Goal: Information Seeking & Learning: Learn about a topic

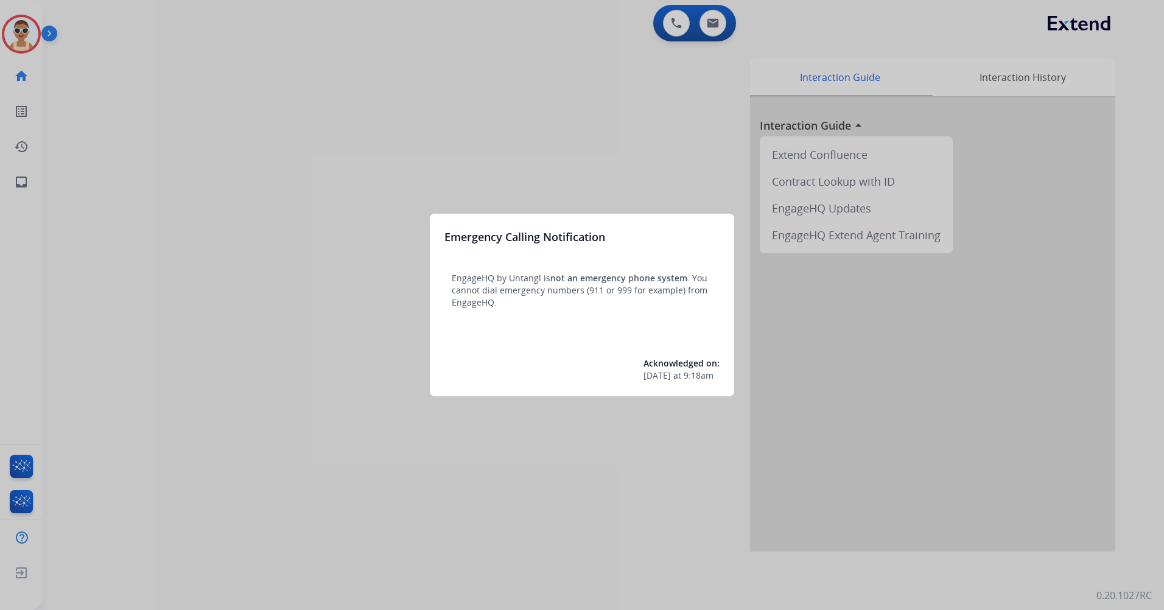
click at [241, 298] on div at bounding box center [582, 305] width 1164 height 610
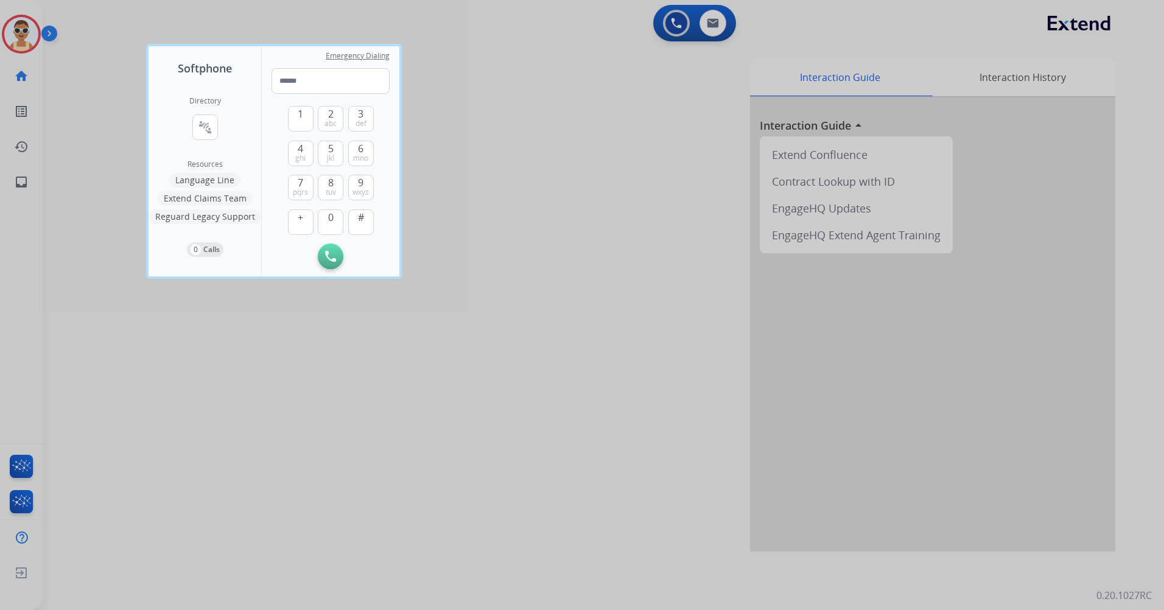
click at [368, 475] on div at bounding box center [582, 305] width 1164 height 610
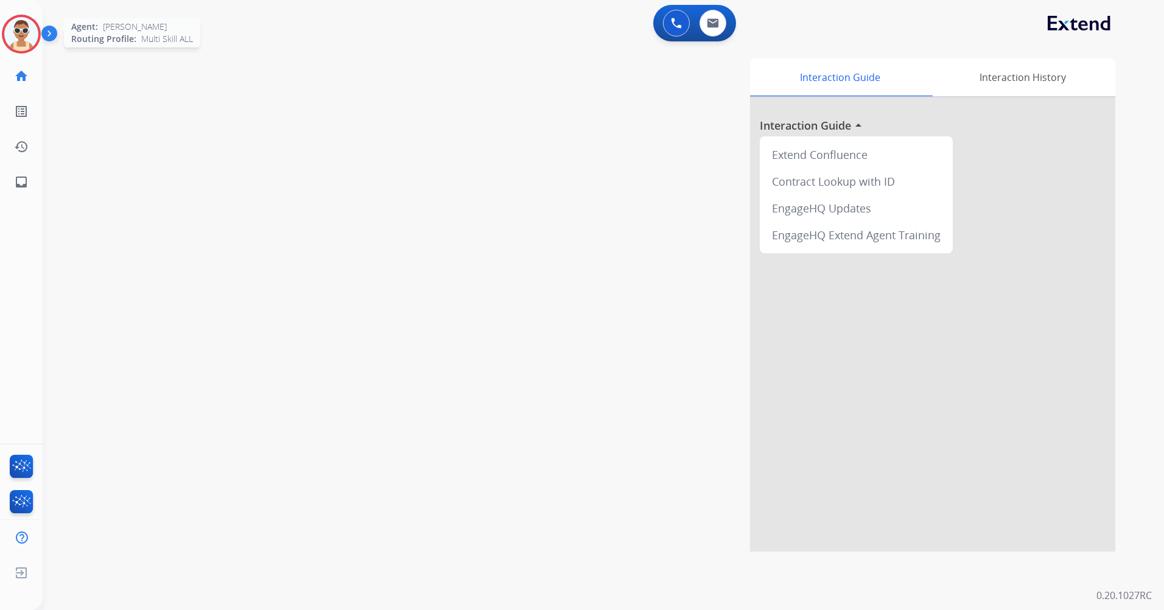
click at [16, 38] on img at bounding box center [21, 34] width 34 height 34
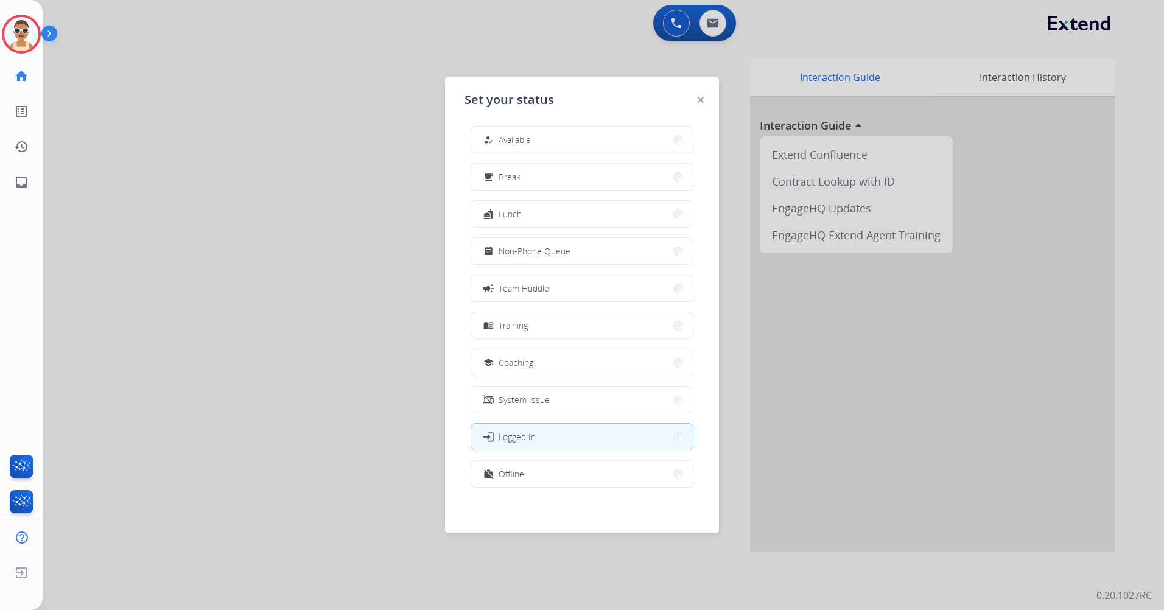
scroll to position [4, 0]
drag, startPoint x: 556, startPoint y: 476, endPoint x: 558, endPoint y: 460, distance: 15.3
click at [556, 470] on button "work_off Offline" at bounding box center [582, 473] width 222 height 26
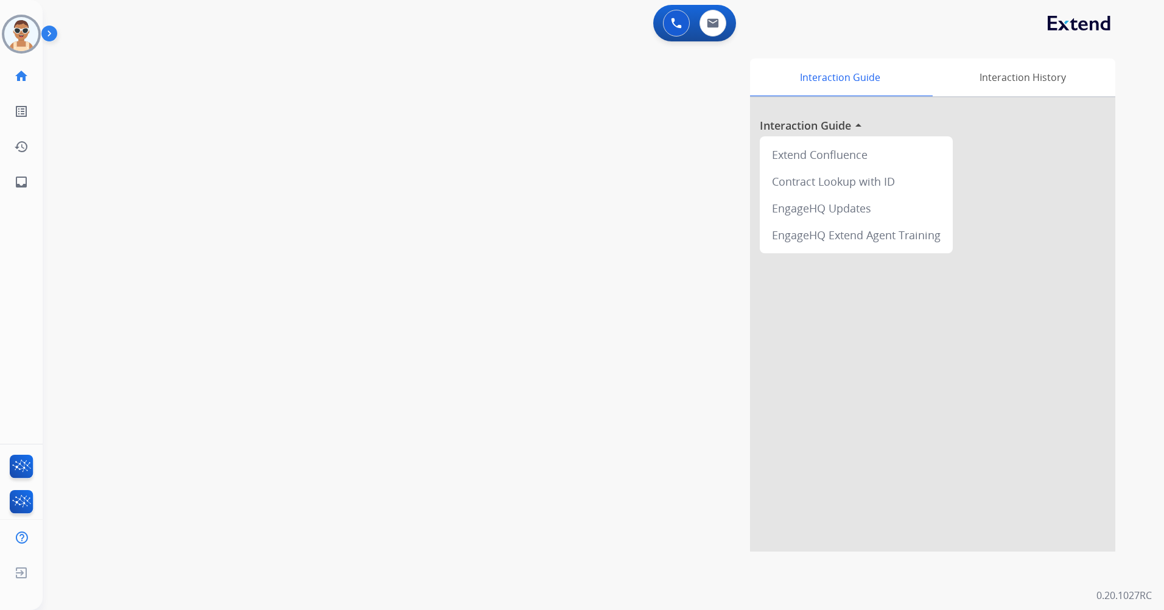
click at [717, 9] on div "0 Voice Interactions 0 Email Interactions" at bounding box center [694, 23] width 83 height 37
click at [714, 30] on button at bounding box center [713, 23] width 27 height 27
select select "**********"
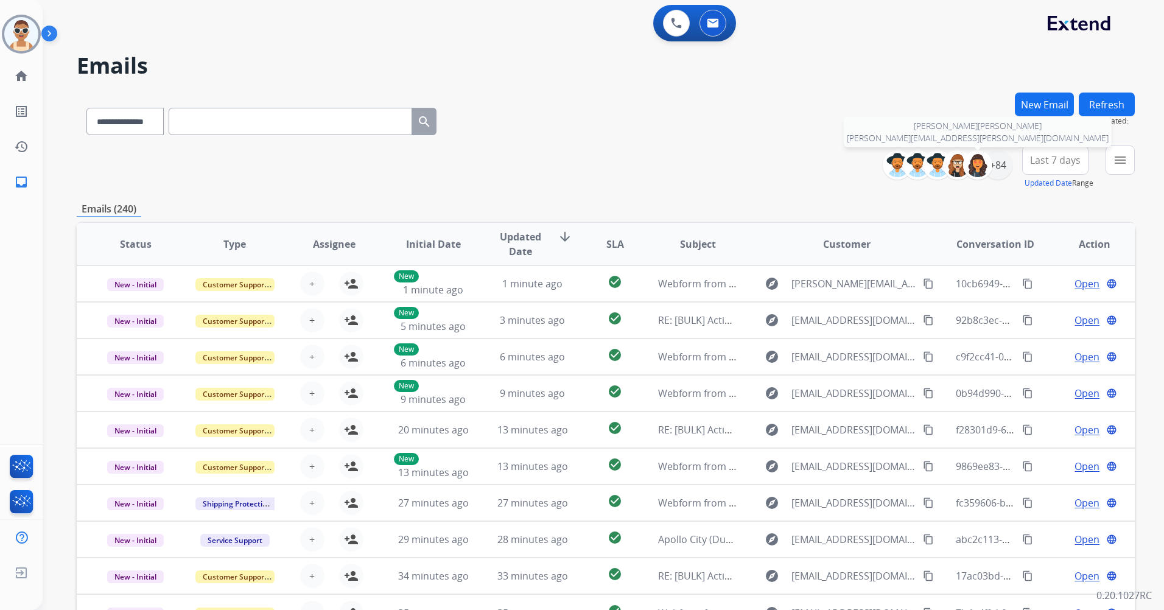
drag, startPoint x: 985, startPoint y: 164, endPoint x: 987, endPoint y: 183, distance: 18.4
click at [985, 164] on img at bounding box center [978, 165] width 24 height 24
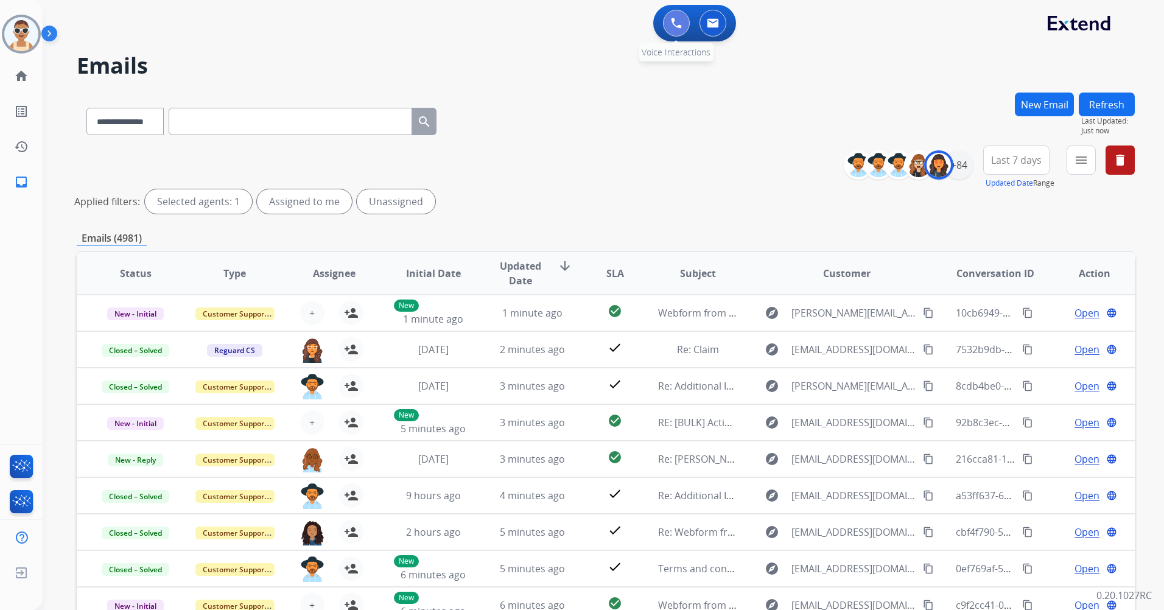
click at [681, 23] on img at bounding box center [676, 23] width 11 height 11
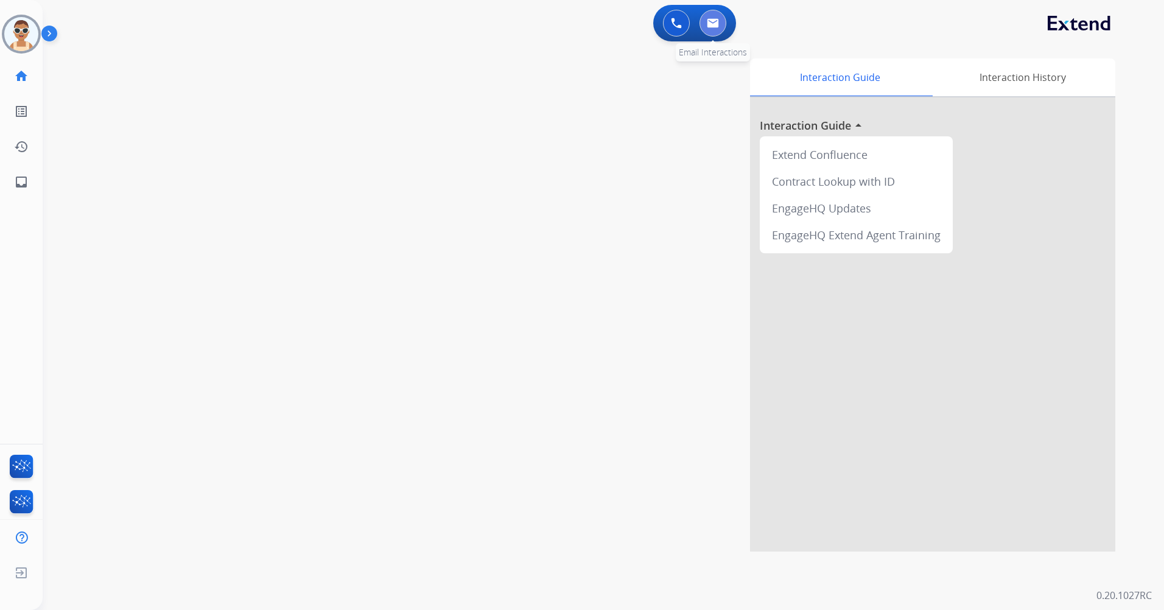
click at [717, 20] on img at bounding box center [713, 23] width 12 height 10
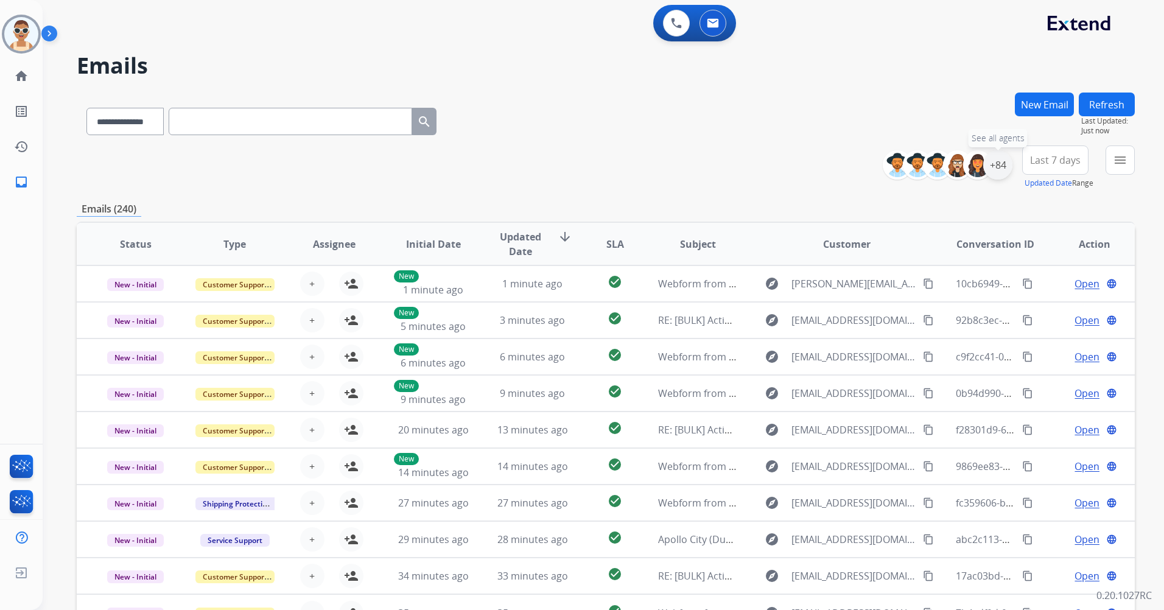
click at [993, 168] on div "+84" at bounding box center [998, 164] width 29 height 29
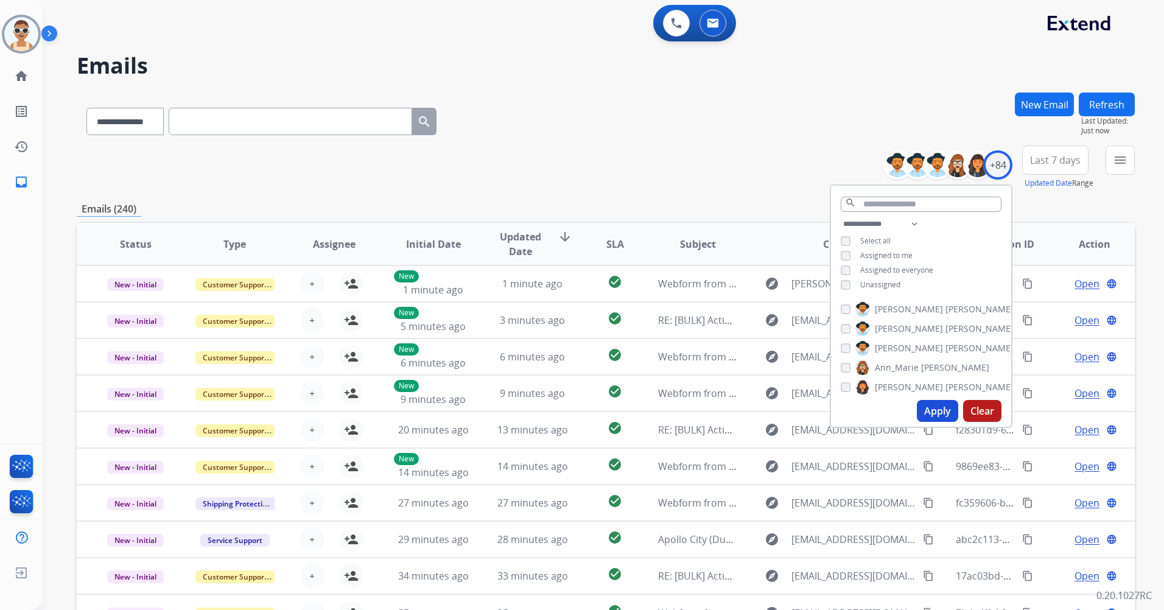
click at [885, 253] on span "Assigned to me" at bounding box center [887, 255] width 52 height 10
click at [923, 406] on button "Apply" at bounding box center [937, 411] width 41 height 22
click at [1062, 163] on span "Last 7 days" at bounding box center [1055, 160] width 51 height 5
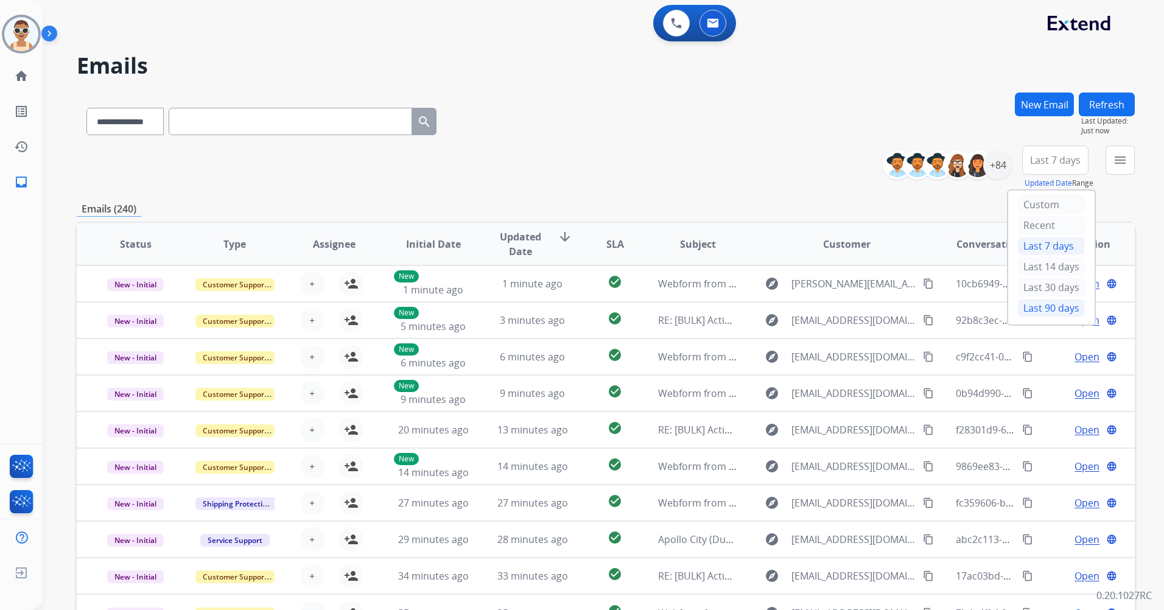
click at [1046, 308] on div "Last 90 days" at bounding box center [1051, 308] width 67 height 18
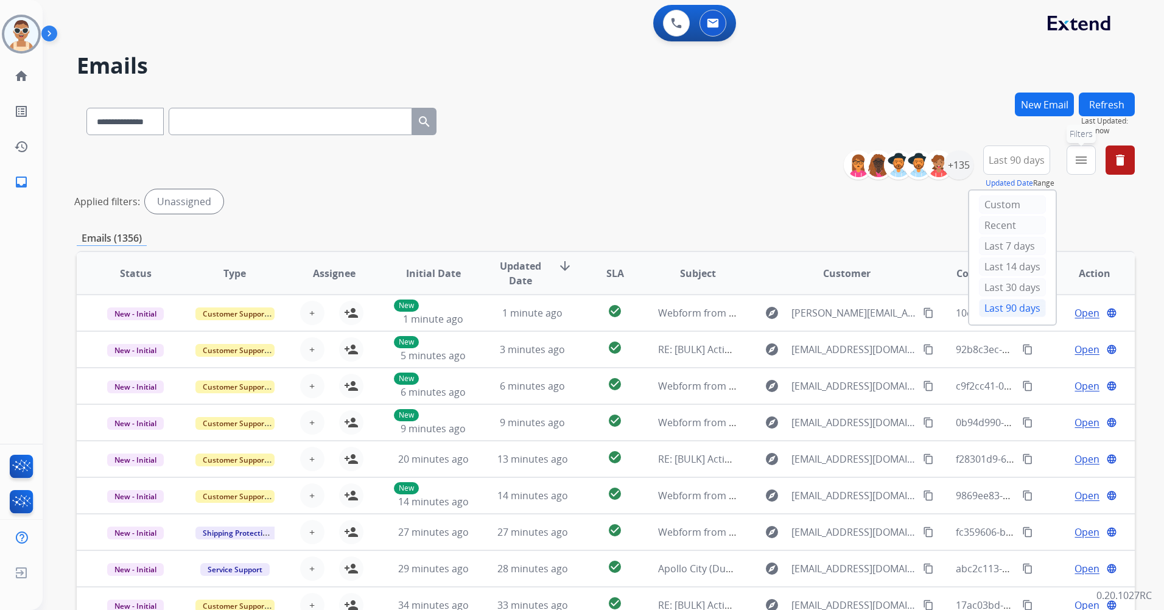
click at [1071, 159] on button "menu Filters" at bounding box center [1081, 160] width 29 height 29
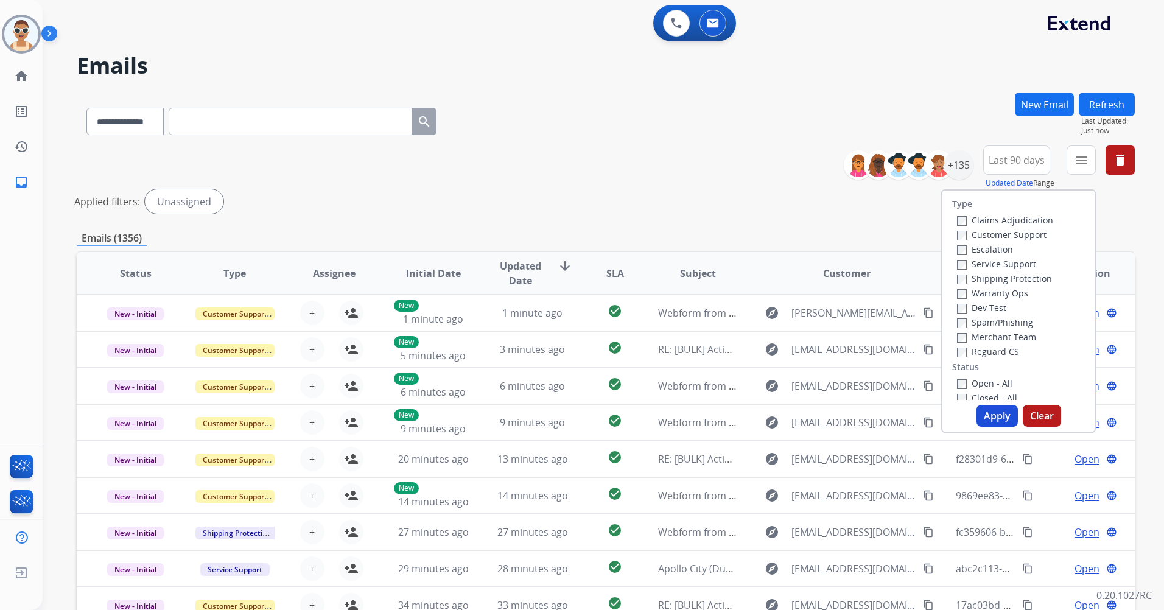
click at [1033, 233] on label "Customer Support" at bounding box center [1002, 235] width 90 height 12
click at [1032, 276] on label "Shipping Protection" at bounding box center [1004, 279] width 95 height 12
click at [994, 348] on label "Reguard CS" at bounding box center [988, 352] width 62 height 12
drag, startPoint x: 983, startPoint y: 385, endPoint x: 989, endPoint y: 393, distance: 10.0
click at [982, 384] on label "Open - All" at bounding box center [984, 384] width 55 height 12
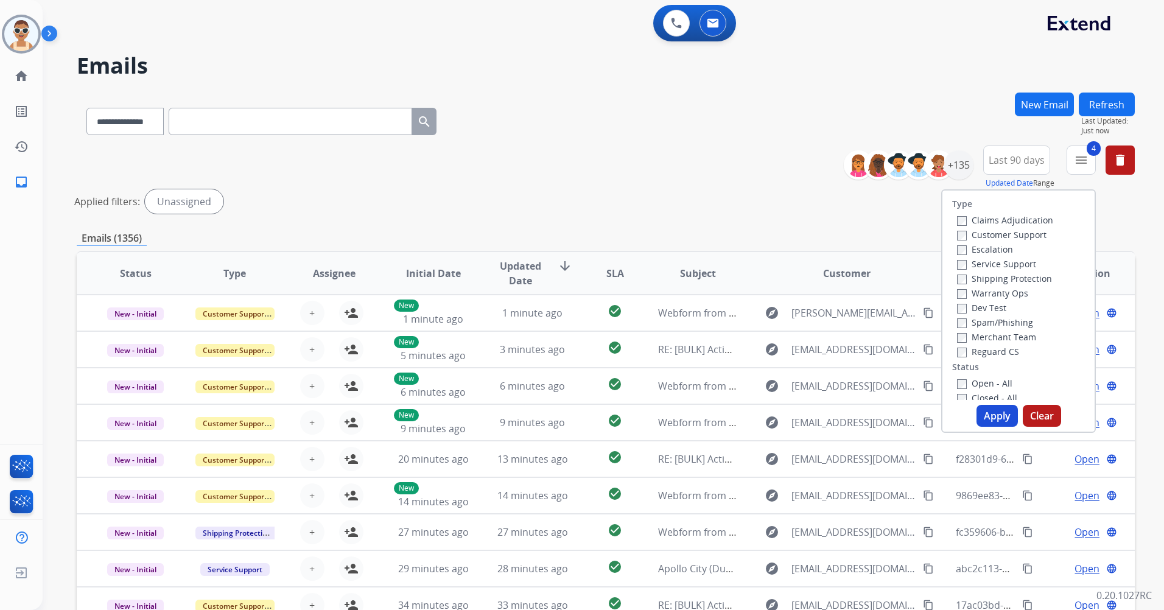
click at [991, 405] on button "Apply" at bounding box center [997, 416] width 41 height 22
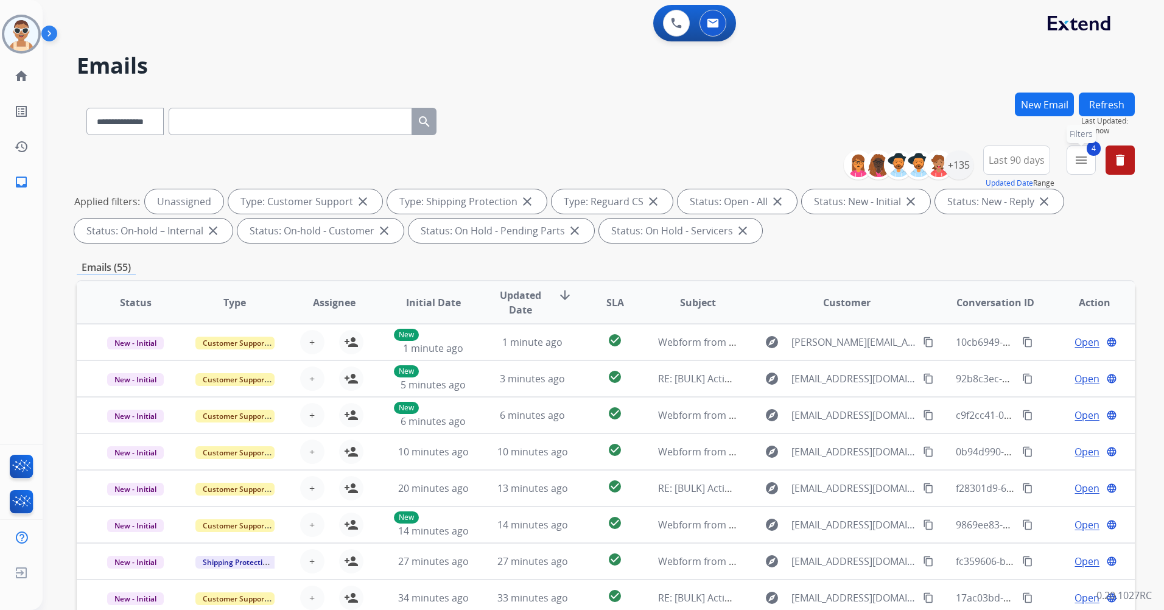
drag, startPoint x: 1081, startPoint y: 164, endPoint x: 1059, endPoint y: 205, distance: 46.9
click at [1081, 164] on mat-icon "menu" at bounding box center [1081, 160] width 15 height 15
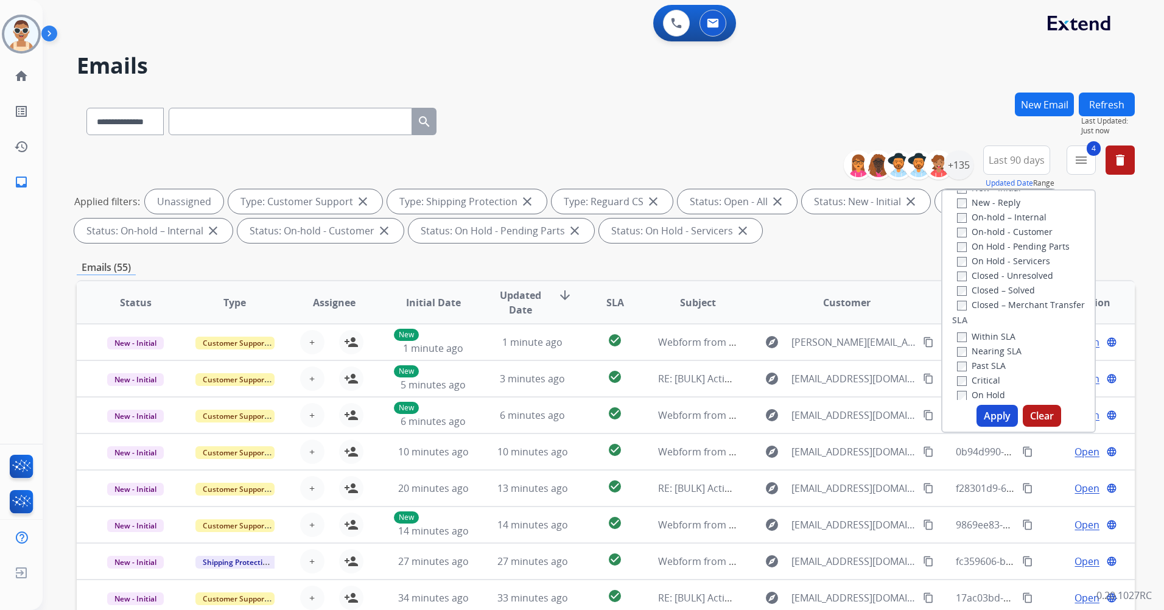
scroll to position [244, 0]
click at [996, 343] on label "Past SLA" at bounding box center [981, 347] width 49 height 12
click at [988, 360] on label "Critical" at bounding box center [978, 362] width 43 height 12
click at [997, 418] on button "Apply" at bounding box center [997, 416] width 41 height 22
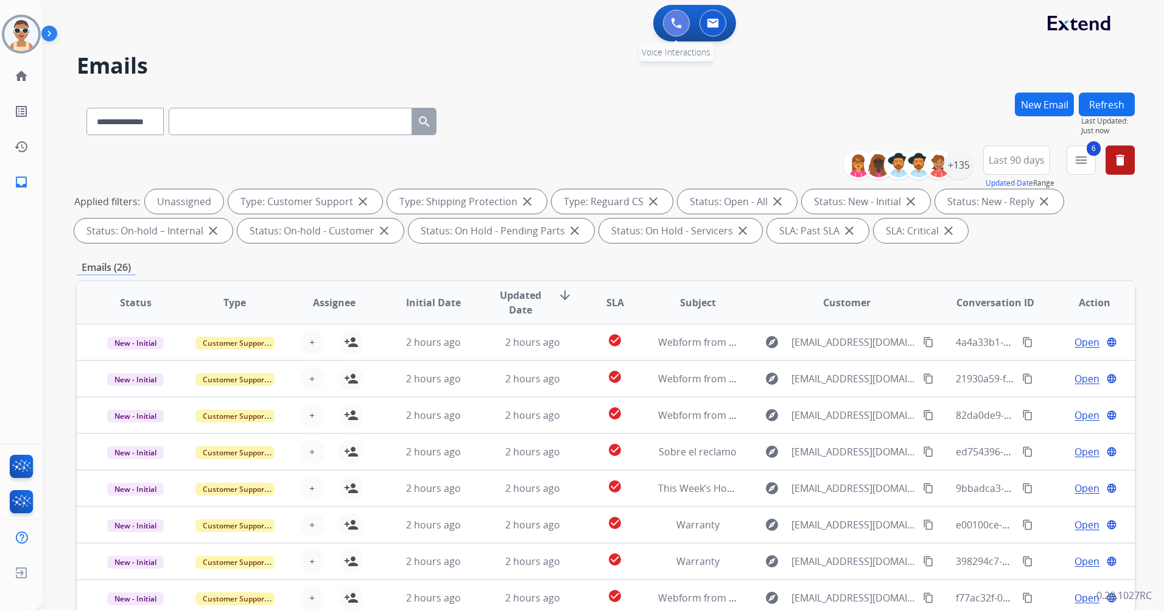
click at [680, 26] on img at bounding box center [676, 23] width 11 height 11
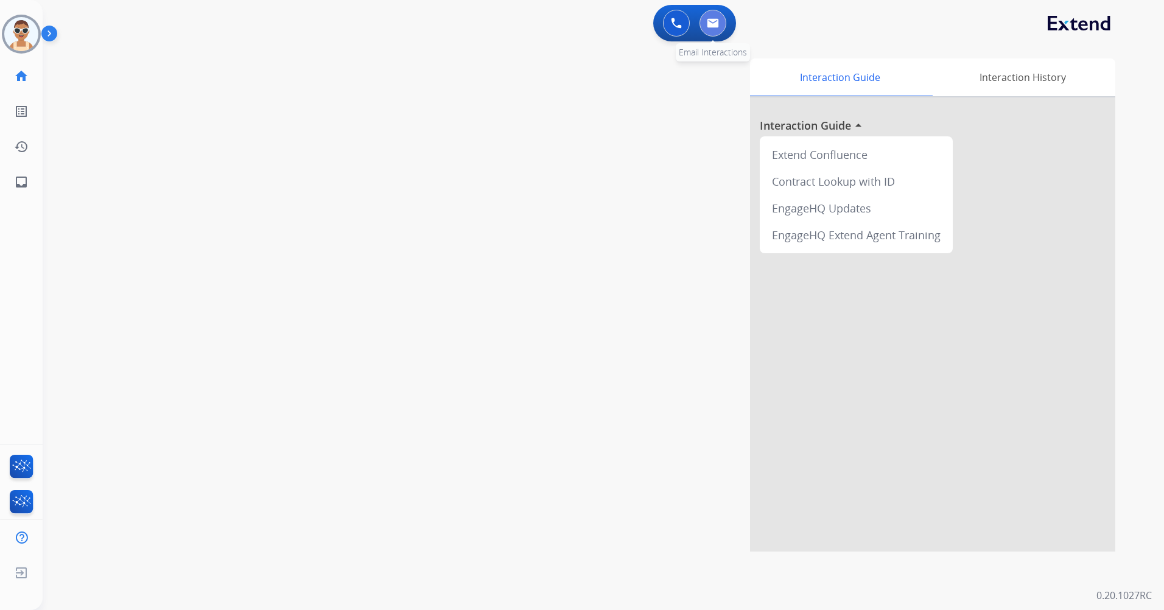
click at [714, 23] on img at bounding box center [713, 23] width 12 height 10
select select "**********"
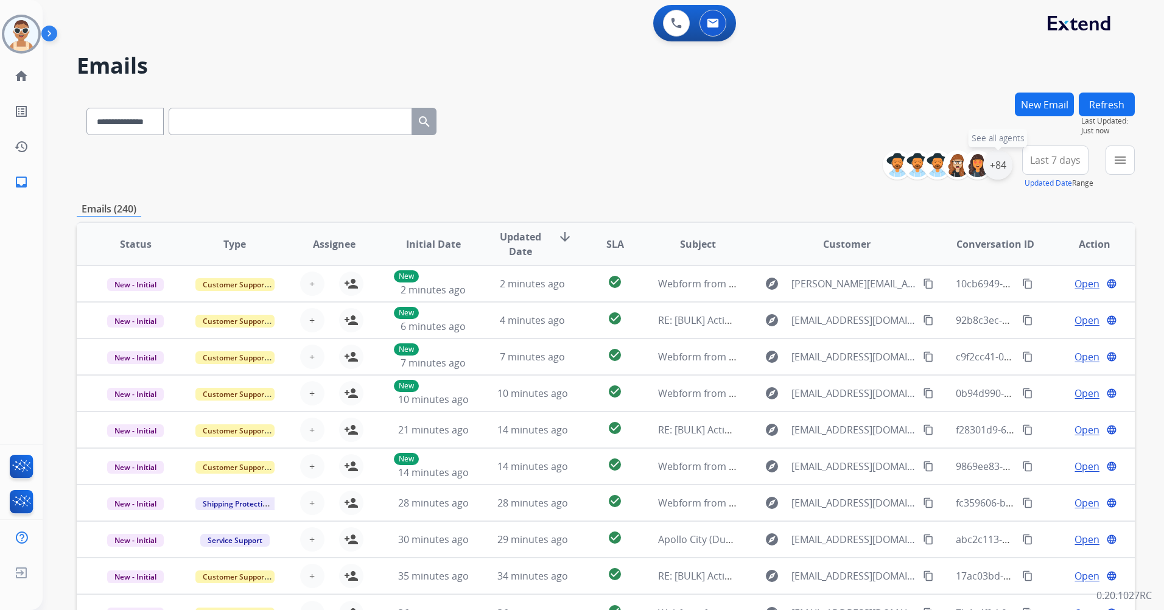
click at [990, 166] on div "+84" at bounding box center [998, 164] width 29 height 29
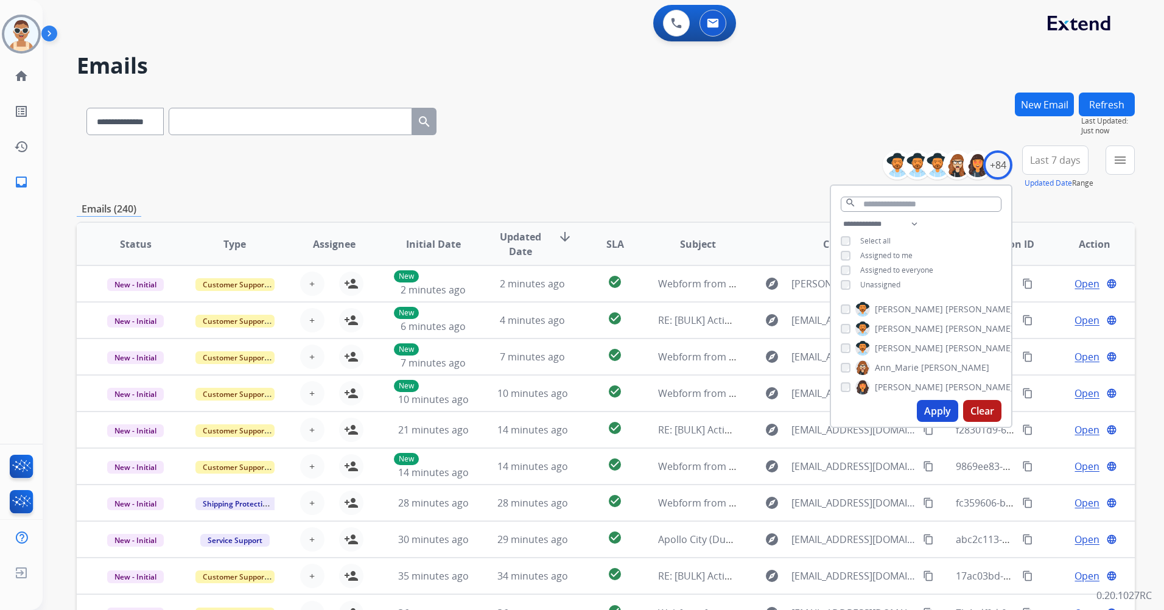
click at [899, 251] on span "Assigned to me" at bounding box center [887, 255] width 52 height 10
click at [887, 283] on span "Unassigned" at bounding box center [881, 285] width 40 height 10
drag, startPoint x: 909, startPoint y: 223, endPoint x: 909, endPoint y: 231, distance: 7.9
click at [909, 223] on select "**********" at bounding box center [883, 224] width 84 height 15
select select "**********"
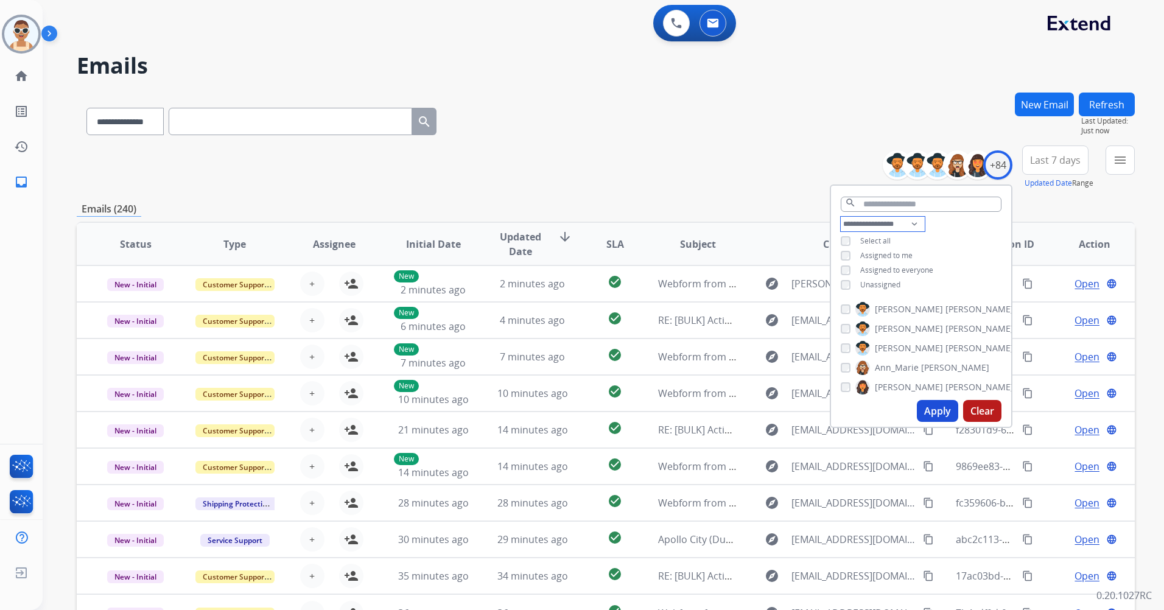
click at [841, 217] on select "**********" at bounding box center [883, 224] width 84 height 15
click at [913, 252] on span "Assigned to everyone" at bounding box center [897, 255] width 73 height 10
click at [926, 410] on button "Apply" at bounding box center [937, 411] width 41 height 22
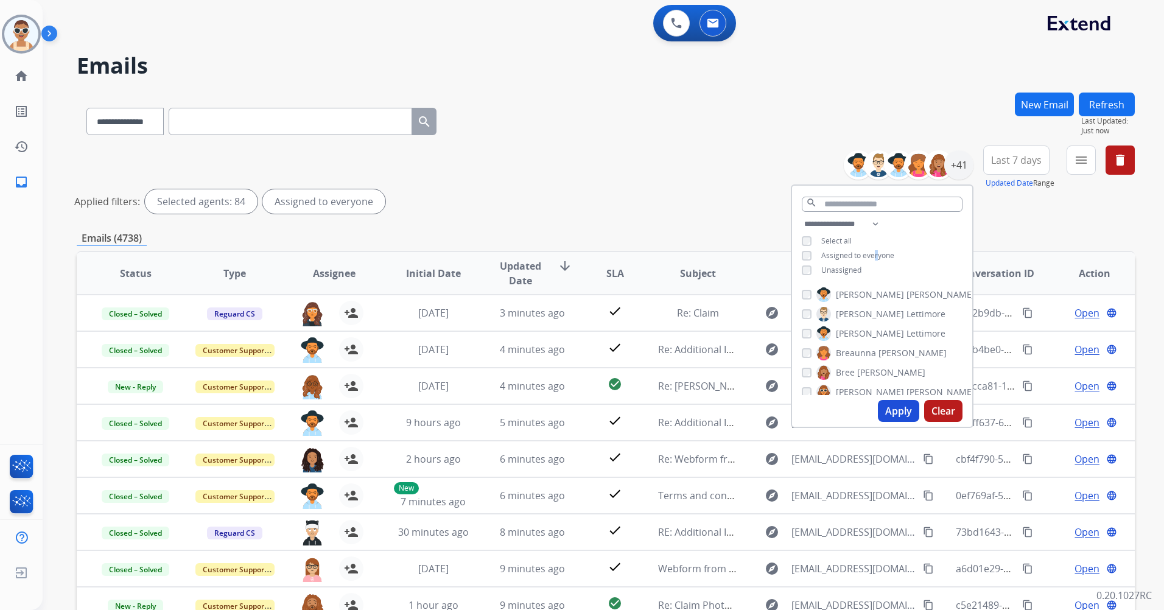
click at [909, 412] on button "Apply" at bounding box center [898, 411] width 41 height 22
drag, startPoint x: 1022, startPoint y: 152, endPoint x: 1022, endPoint y: 191, distance: 38.4
click at [1022, 152] on button "Last 7 days" at bounding box center [1017, 160] width 66 height 29
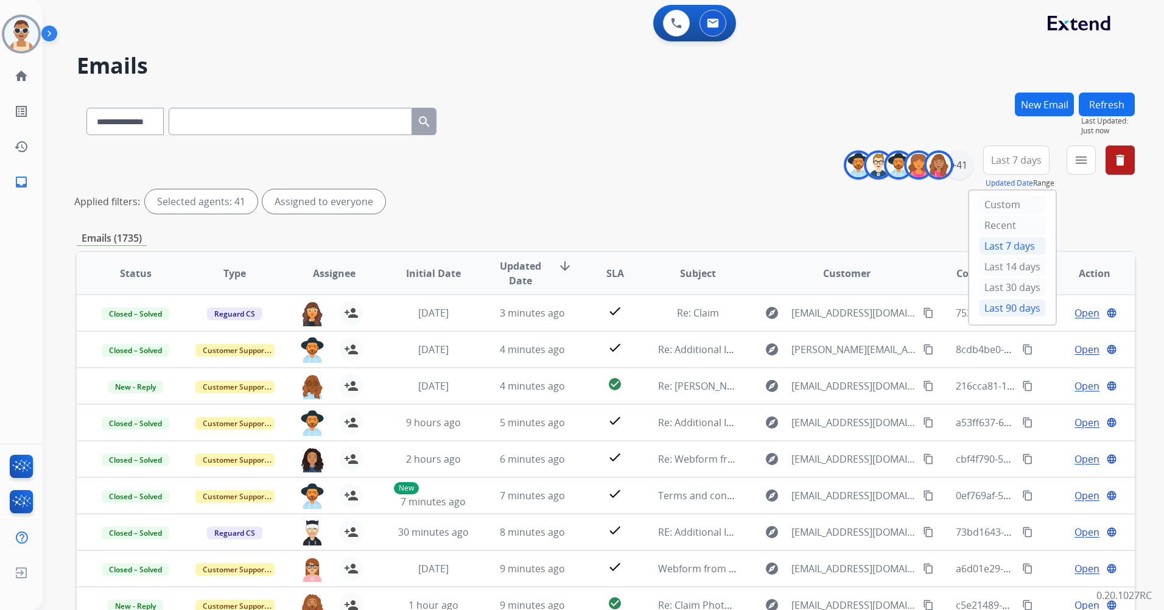
click at [1023, 315] on div "Last 90 days" at bounding box center [1012, 308] width 67 height 18
click at [1080, 160] on mat-icon "menu" at bounding box center [1081, 160] width 15 height 15
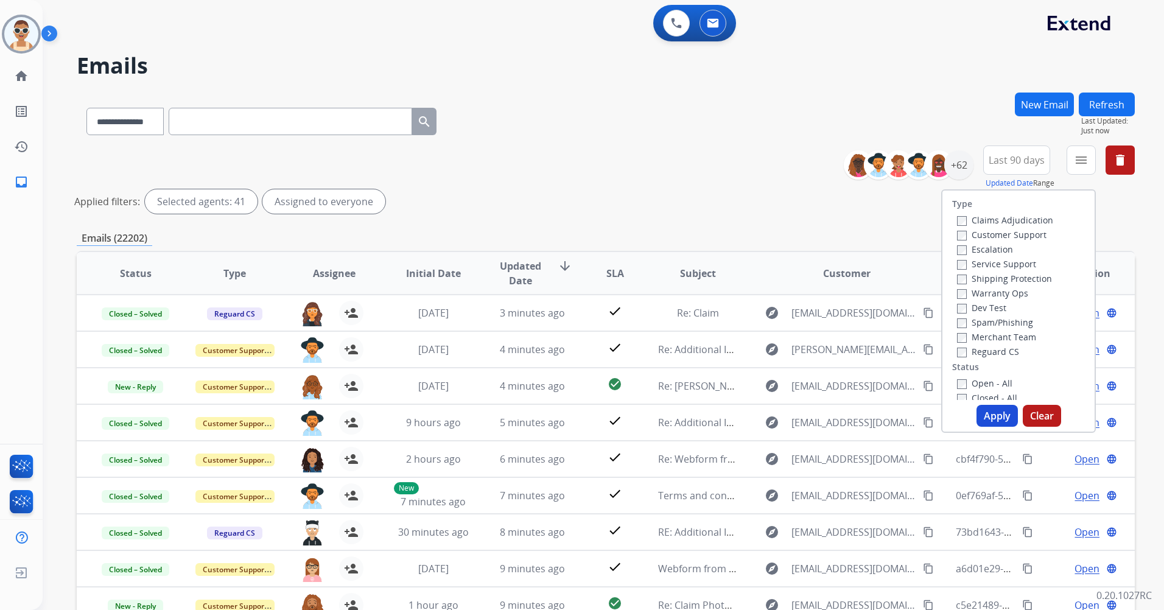
click at [1024, 231] on label "Customer Support" at bounding box center [1002, 235] width 90 height 12
click at [1030, 272] on div "Shipping Protection" at bounding box center [1005, 278] width 96 height 15
click at [1030, 280] on label "Shipping Protection" at bounding box center [1004, 279] width 95 height 12
click at [996, 345] on div "Reguard CS" at bounding box center [1005, 351] width 96 height 15
click at [996, 351] on label "Reguard CS" at bounding box center [988, 352] width 62 height 12
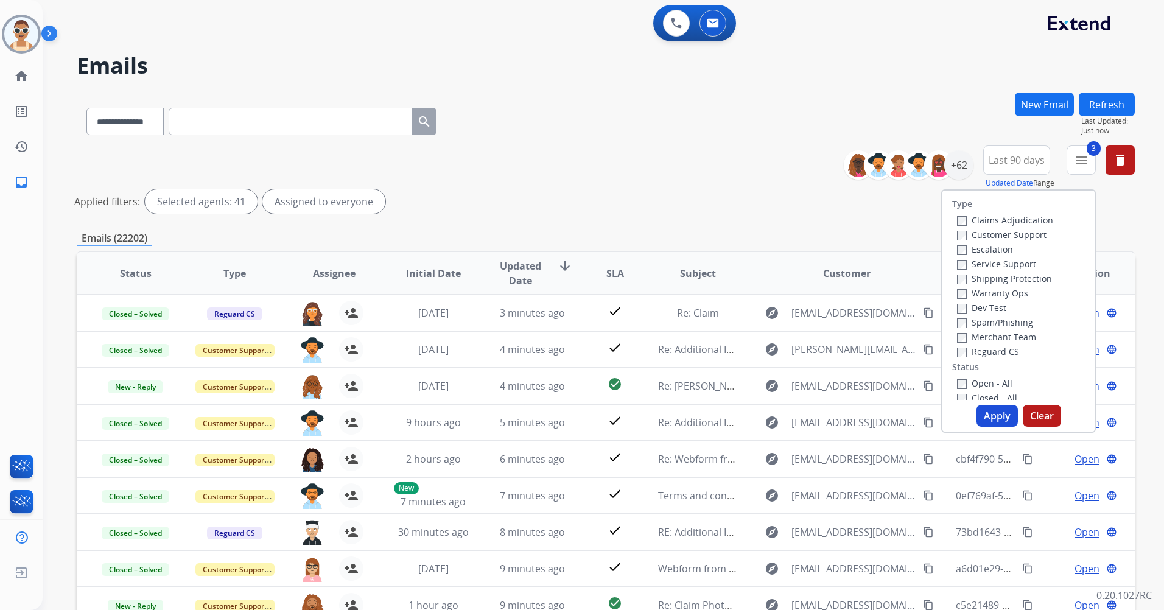
click at [979, 381] on label "Open - All" at bounding box center [984, 384] width 55 height 12
click at [996, 409] on button "Apply" at bounding box center [997, 416] width 41 height 22
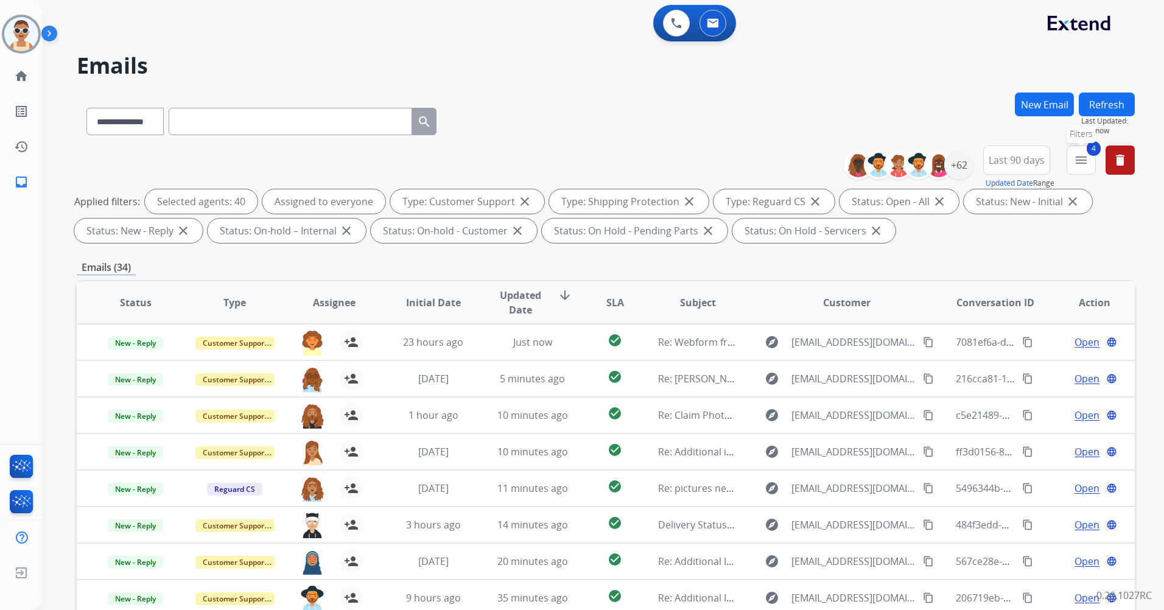
click at [1082, 157] on mat-icon "menu" at bounding box center [1081, 160] width 15 height 15
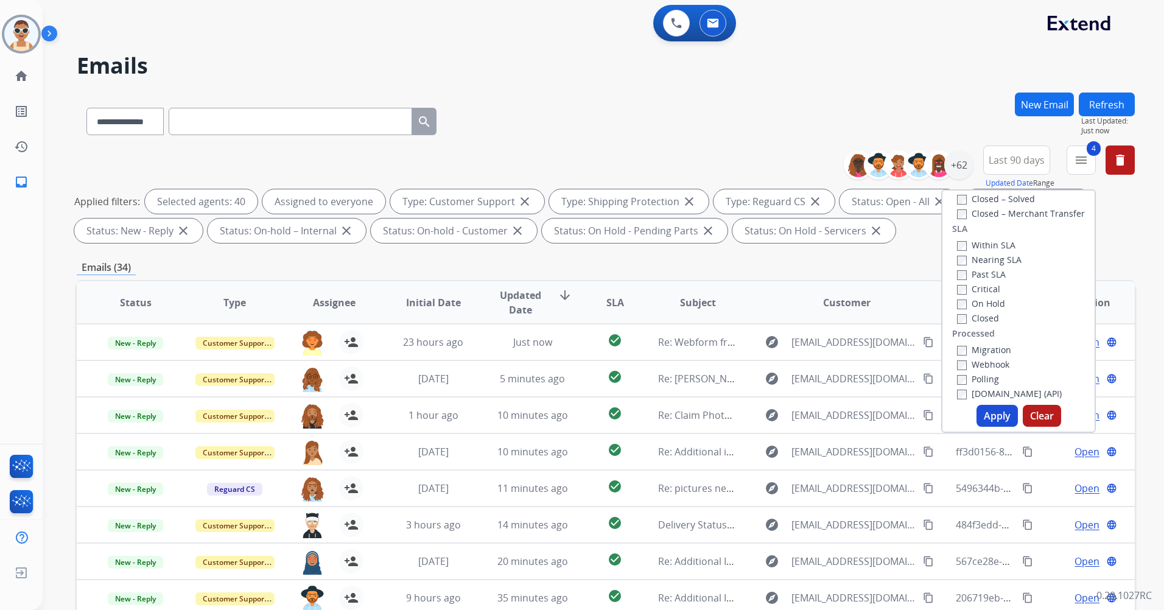
scroll to position [322, 0]
click at [986, 271] on label "Past SLA" at bounding box center [981, 269] width 49 height 12
click at [986, 281] on label "Critical" at bounding box center [978, 284] width 43 height 12
click at [993, 418] on button "Apply" at bounding box center [997, 416] width 41 height 22
